Goal: Task Accomplishment & Management: Use online tool/utility

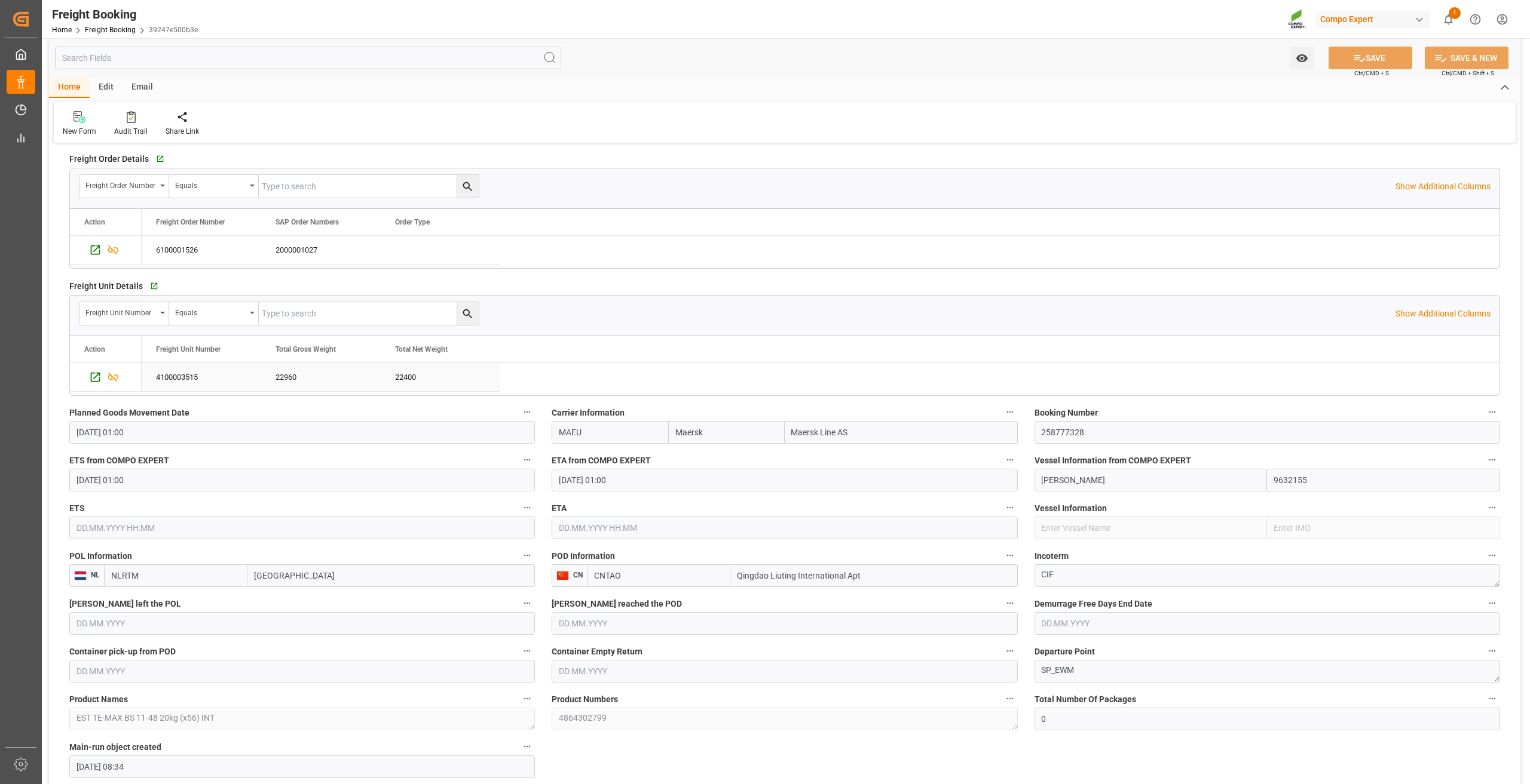
scroll to position [538, 0]
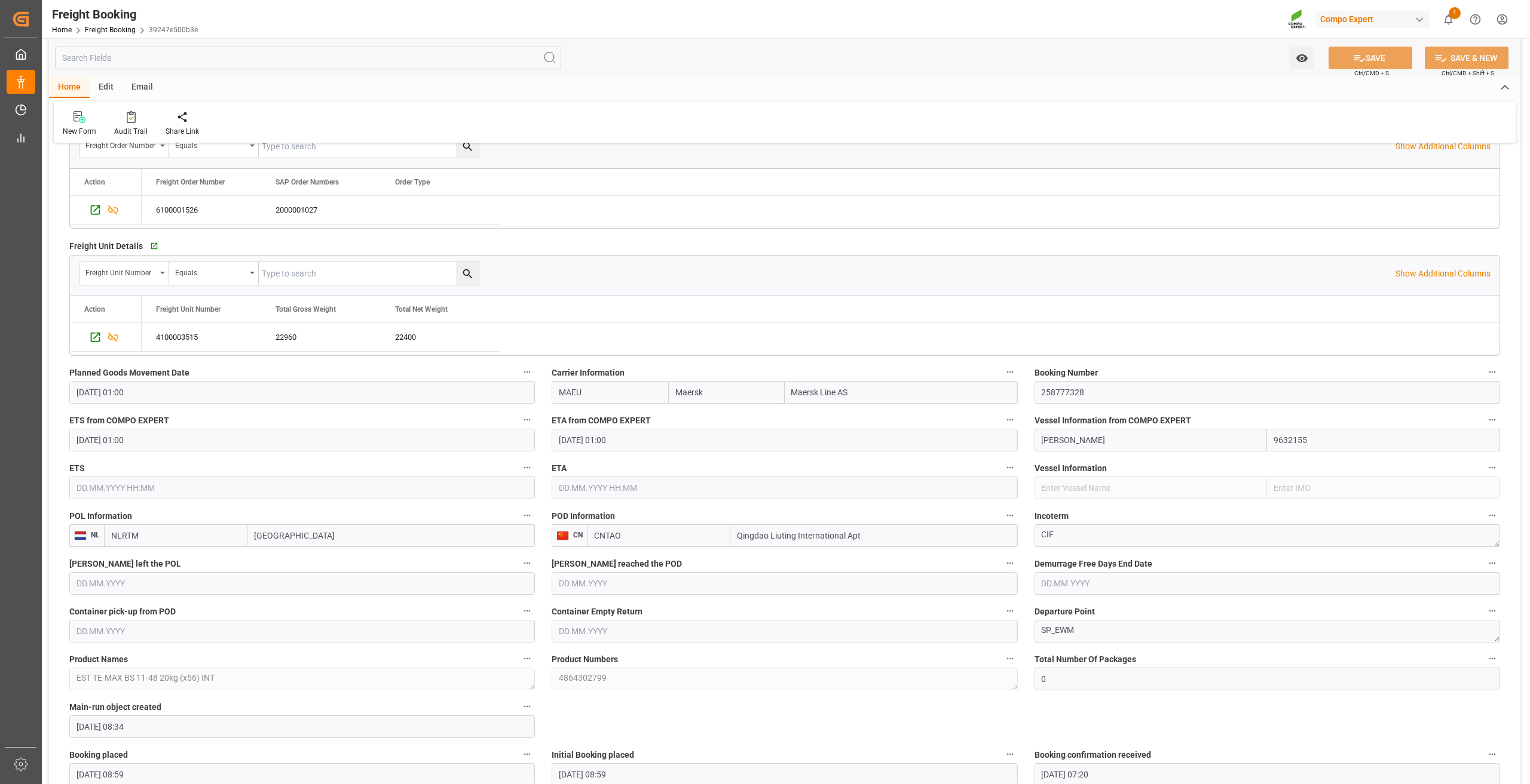
click at [596, 536] on input "CNTAO" at bounding box center [658, 535] width 143 height 22
click at [766, 533] on input "Qingdao Liuting International Apt" at bounding box center [874, 535] width 287 height 22
click at [807, 528] on input "Qingdao Liuting International Apt" at bounding box center [874, 535] width 287 height 22
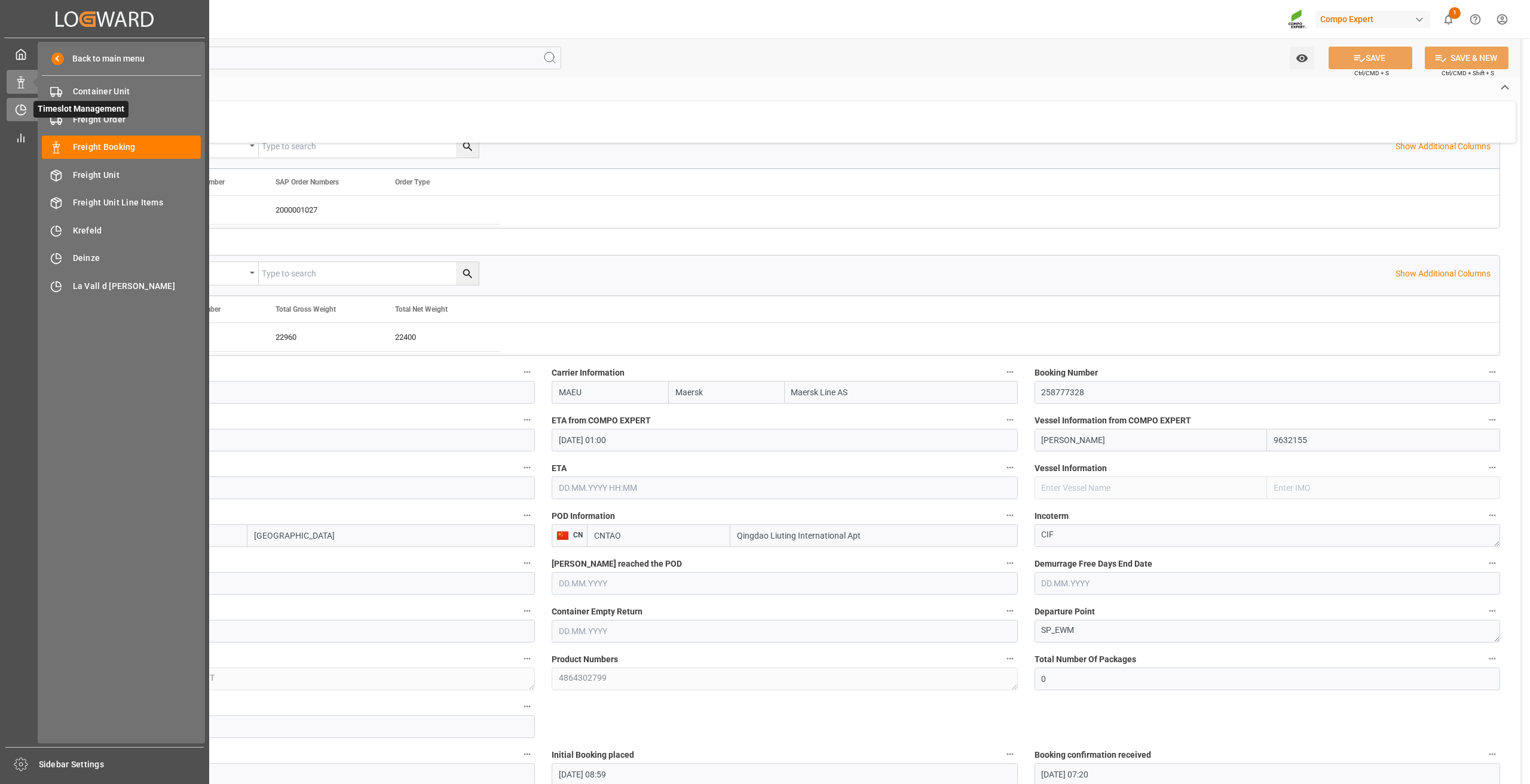
click at [22, 101] on div "Timeslot Management Timeslot Management" at bounding box center [105, 109] width 196 height 23
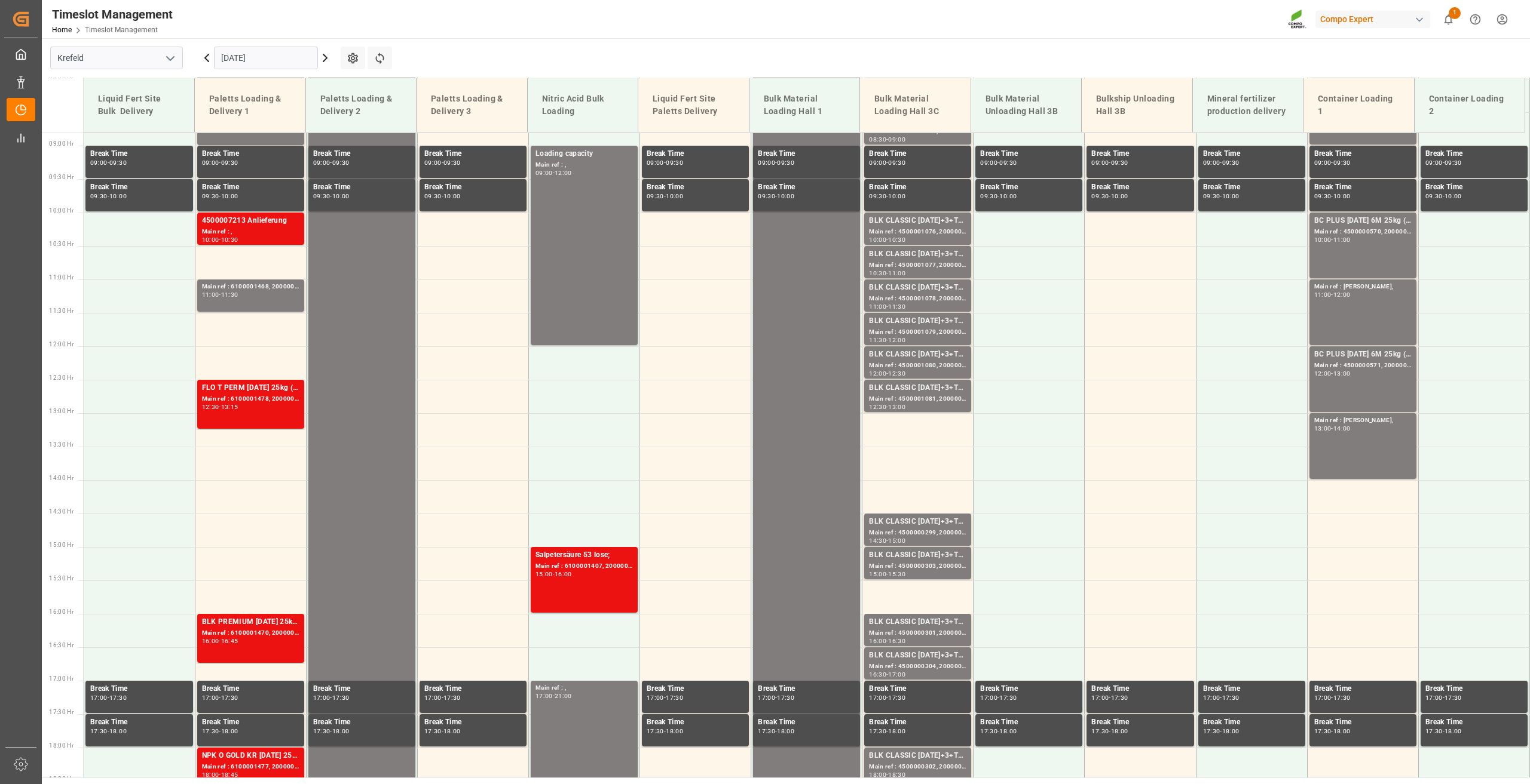
scroll to position [607, 0]
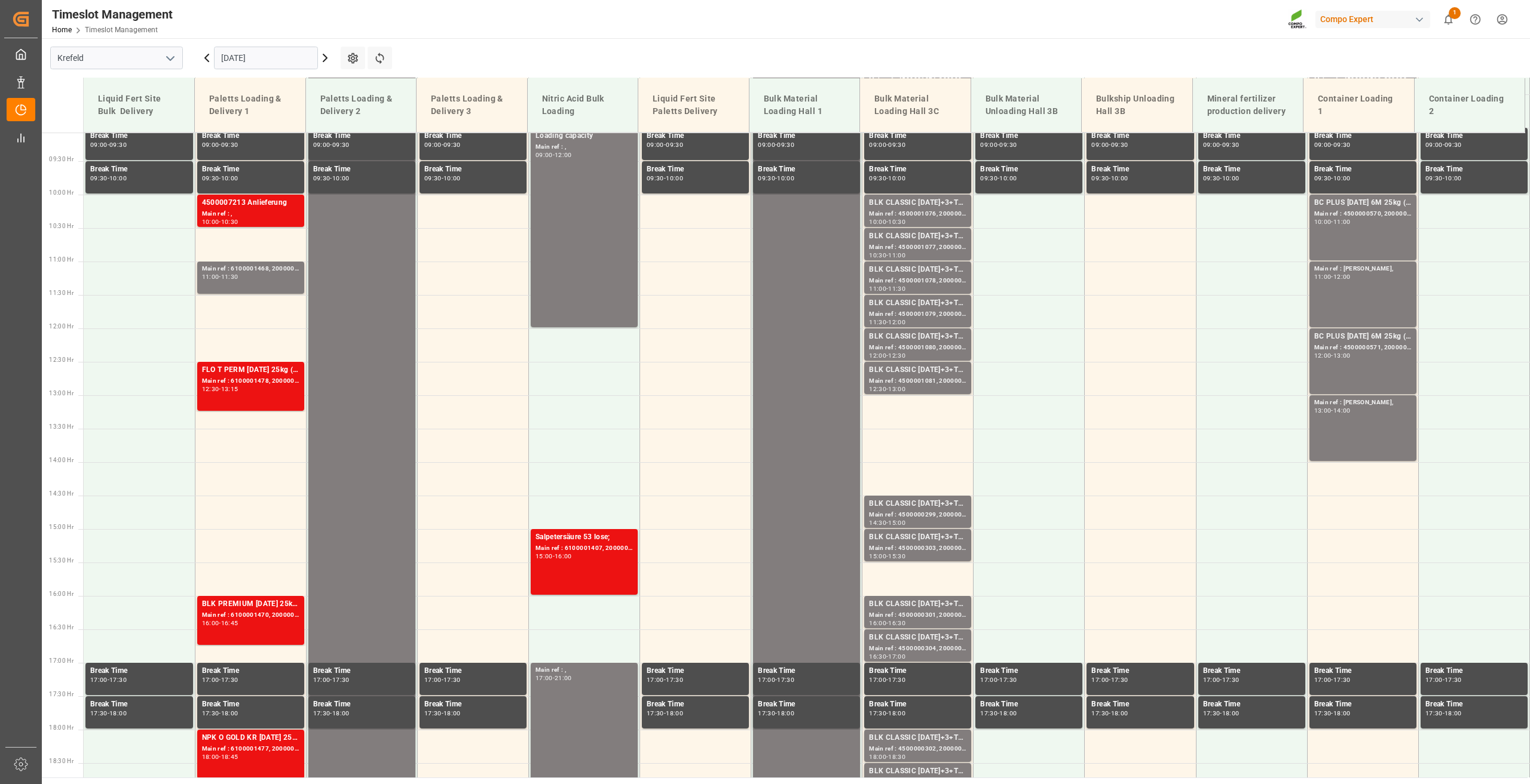
click at [239, 57] on input "[DATE]" at bounding box center [265, 57] width 104 height 22
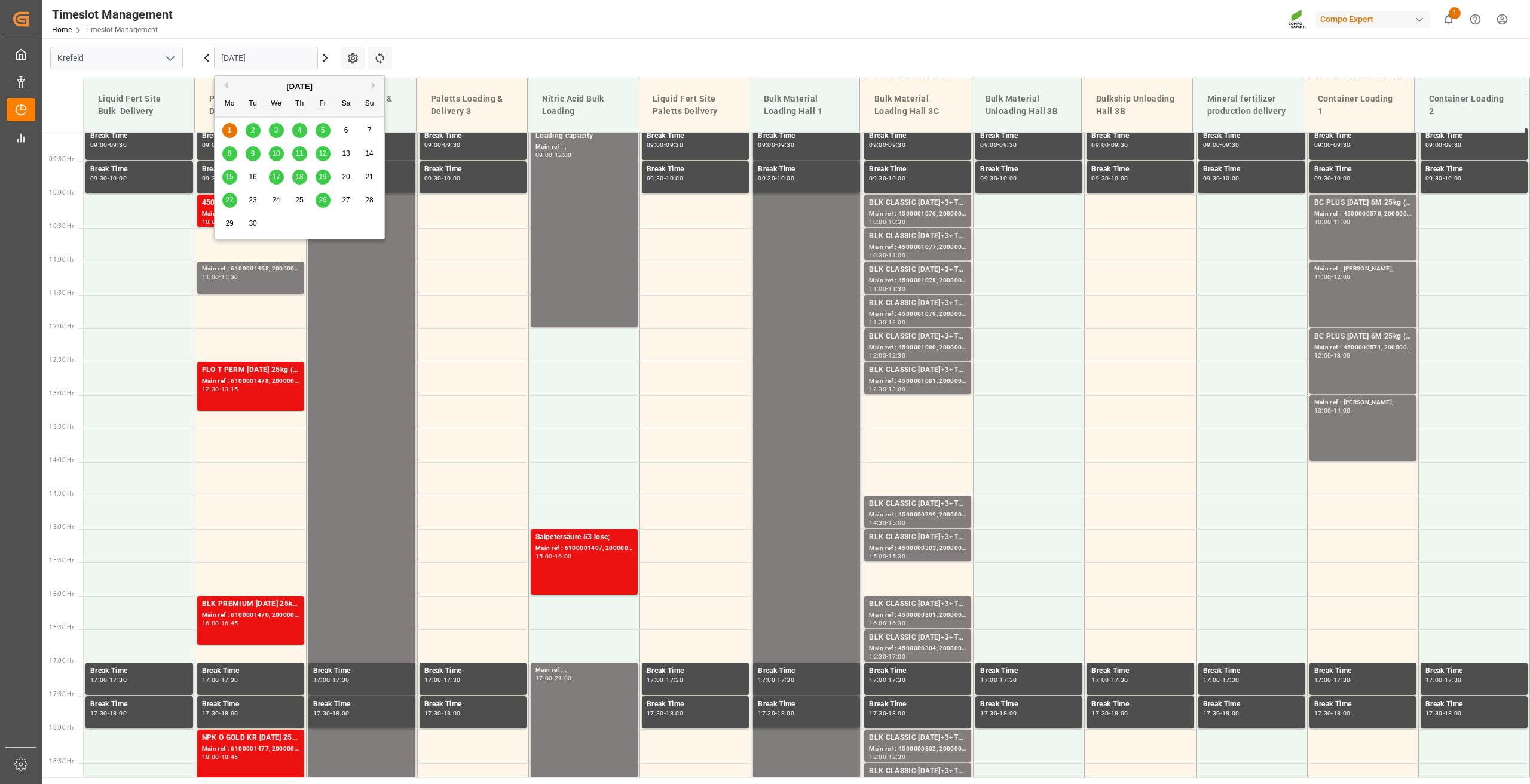
click at [226, 221] on span "29" at bounding box center [229, 224] width 8 height 9
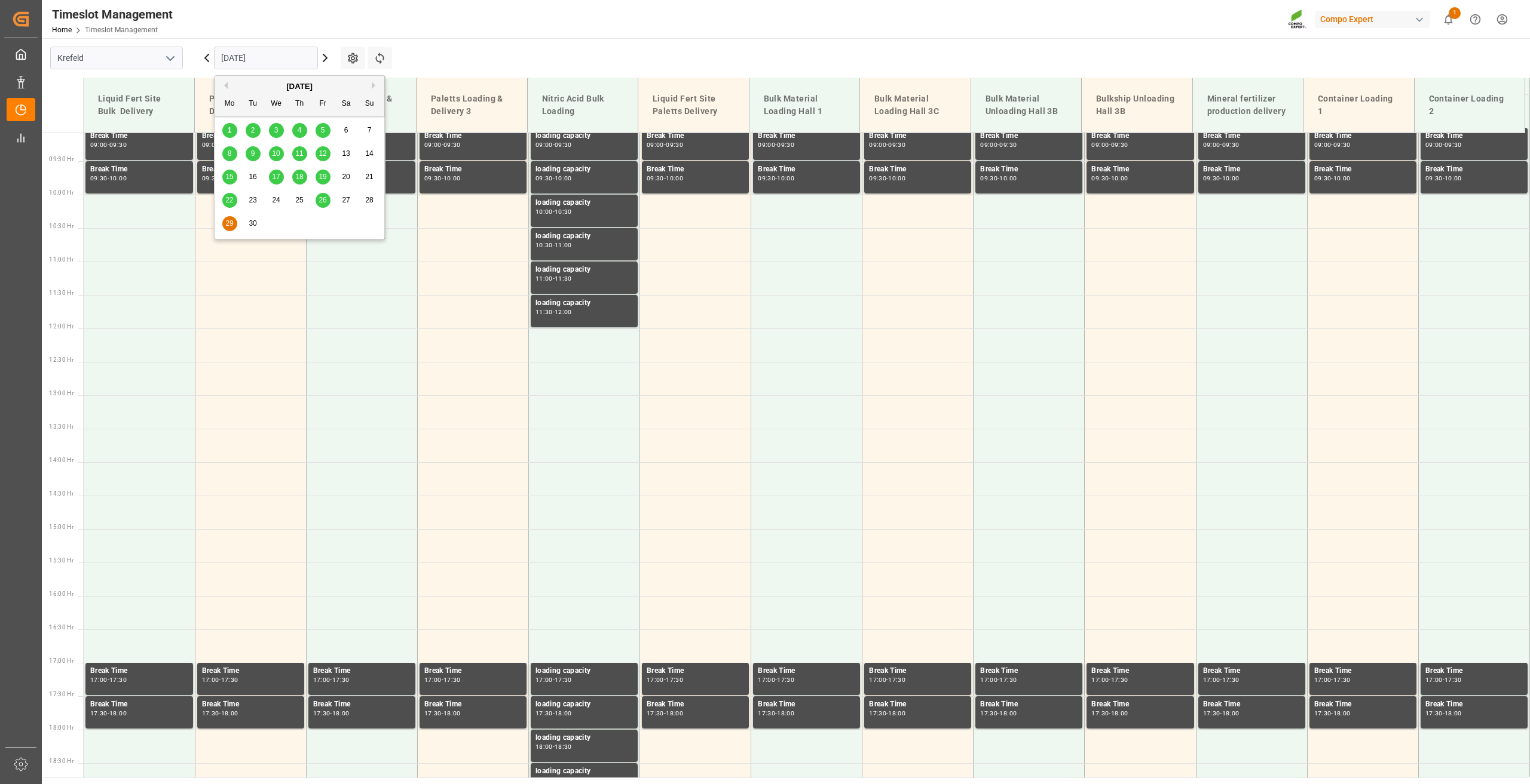
click at [245, 57] on input "[DATE]" at bounding box center [265, 57] width 104 height 22
click at [374, 86] on button "Next Month" at bounding box center [375, 85] width 7 height 7
click at [276, 129] on span "1" at bounding box center [276, 130] width 4 height 9
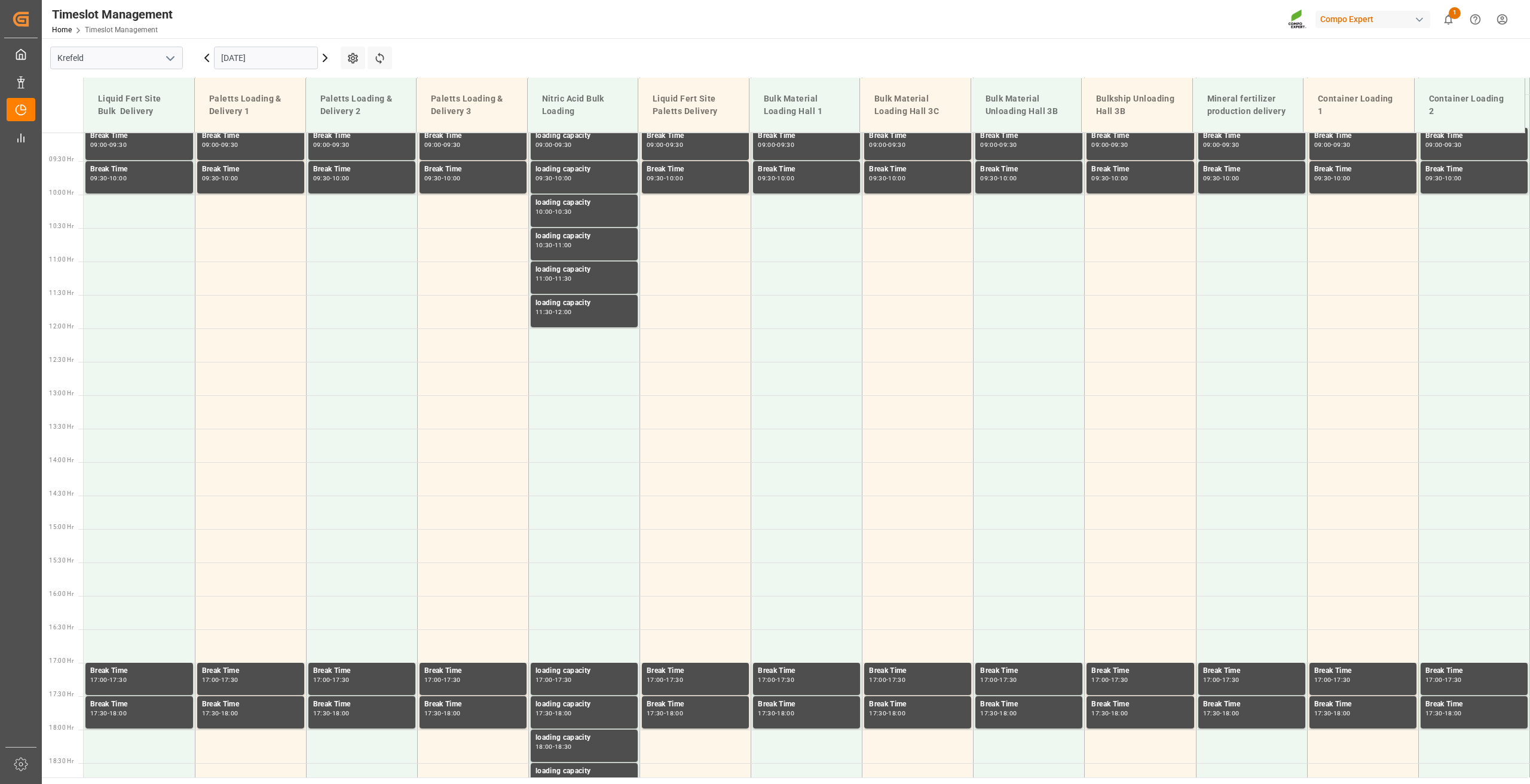
click at [235, 63] on input "[DATE]" at bounding box center [265, 57] width 104 height 22
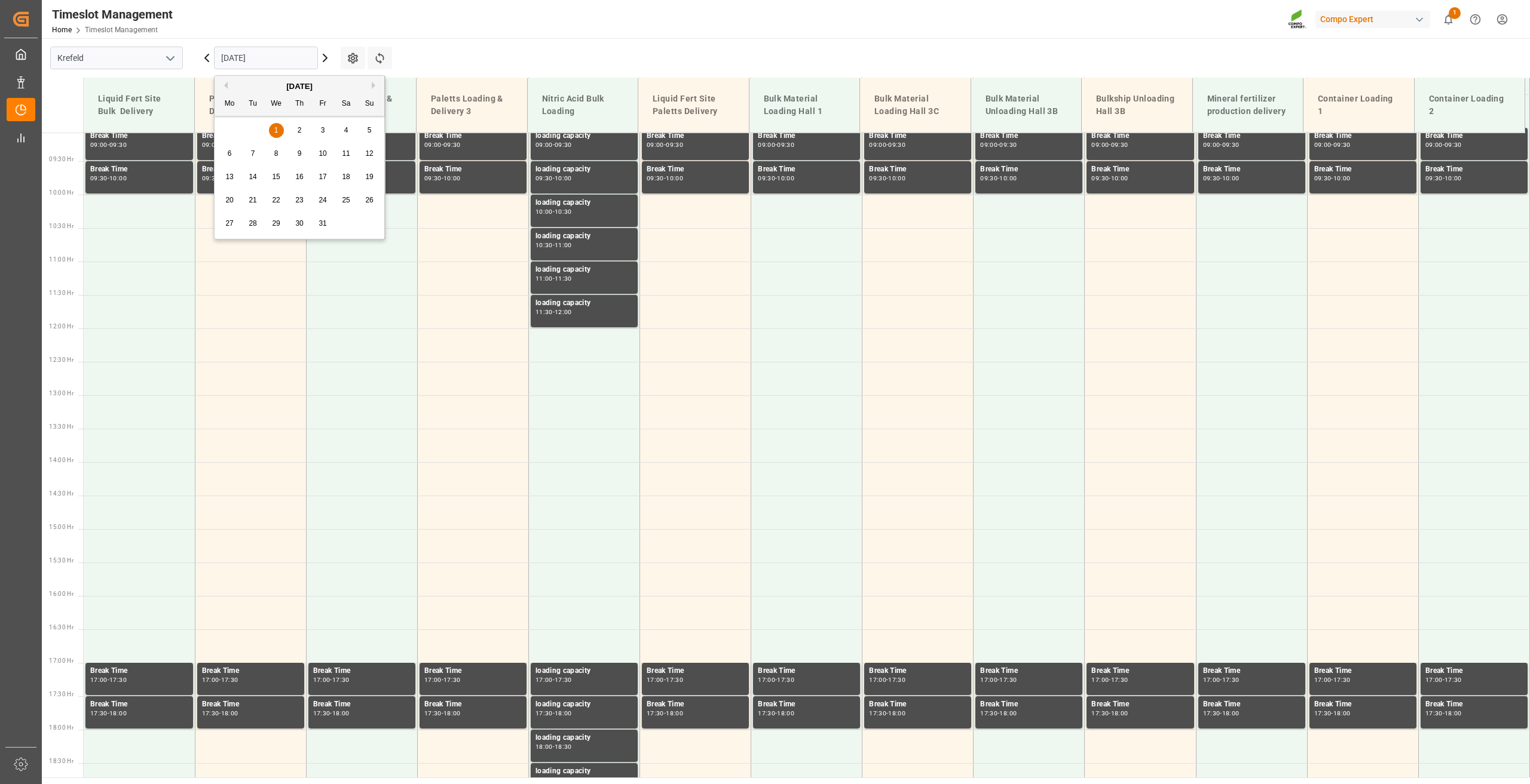
click at [229, 83] on div "[DATE]" at bounding box center [299, 87] width 170 height 12
click at [227, 82] on div "[DATE]" at bounding box center [299, 87] width 170 height 12
click at [226, 86] on button "Previous Month" at bounding box center [224, 85] width 7 height 7
